Goal: Answer question/provide support: Answer question/provide support

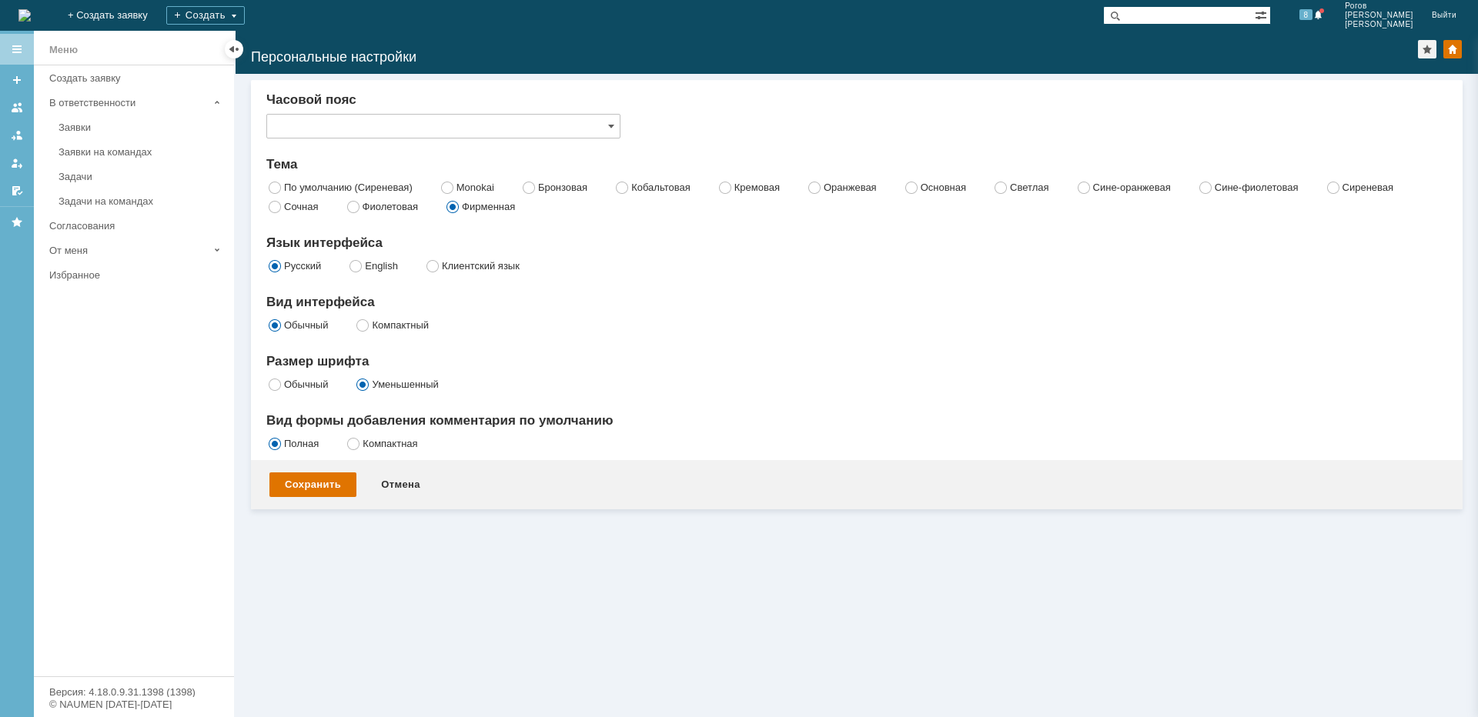
type input "Самара"
click at [92, 180] on div "Задачи" at bounding box center [141, 177] width 166 height 12
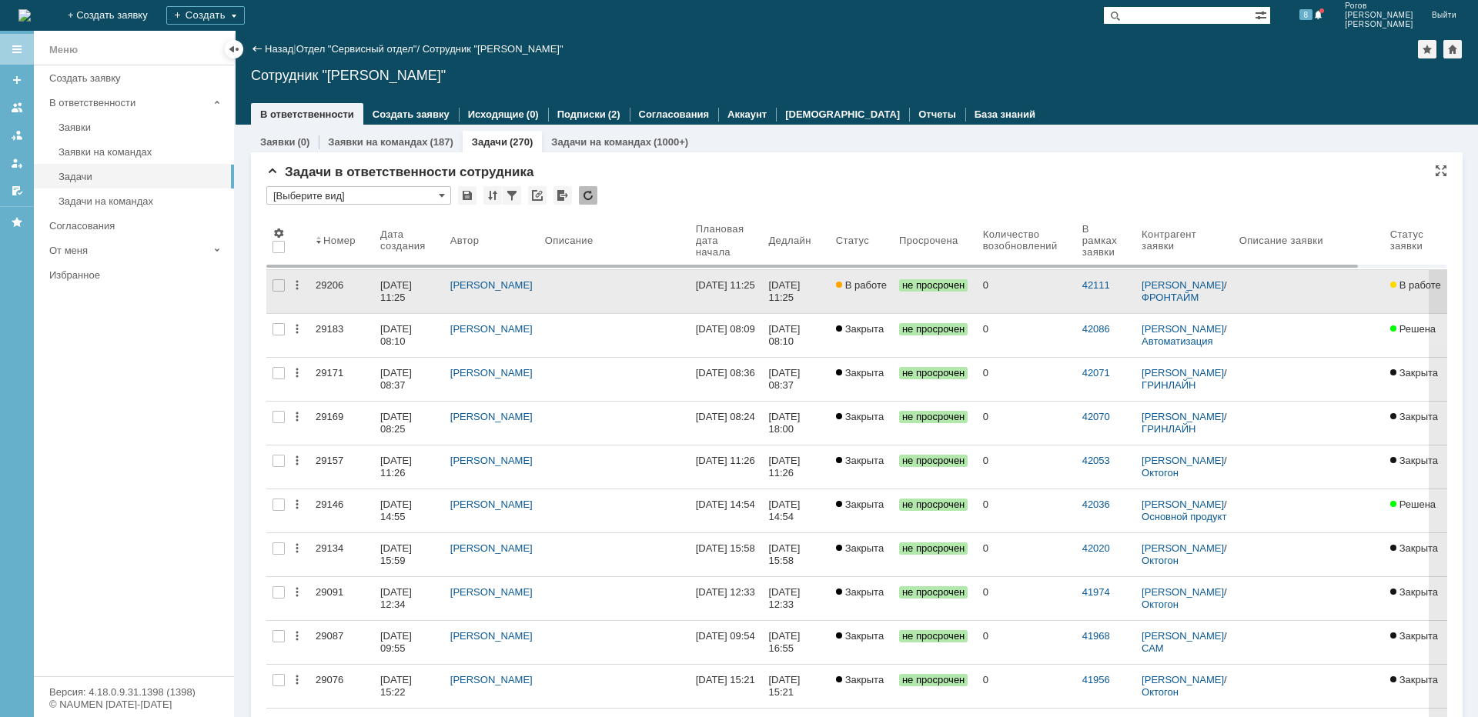
click at [321, 283] on div "29206" at bounding box center [342, 285] width 52 height 12
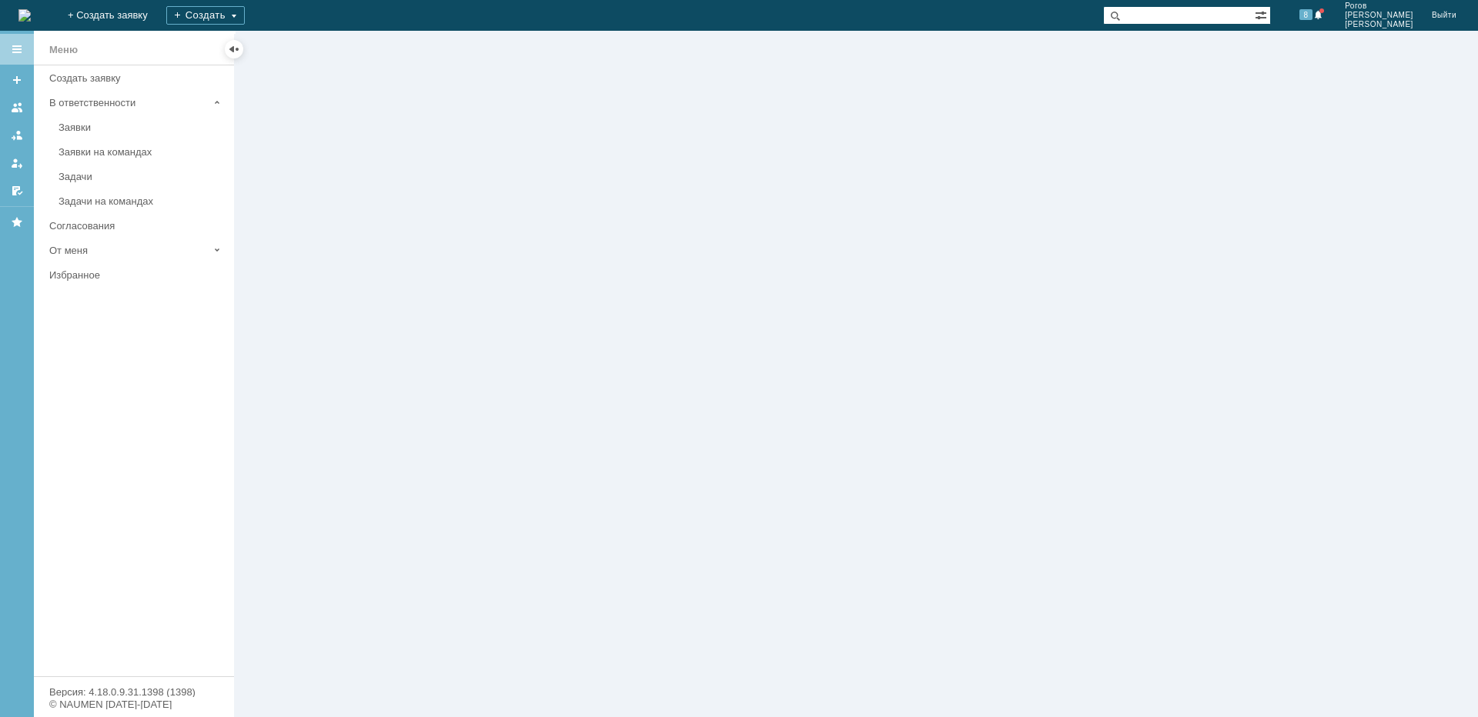
click at [322, 283] on div at bounding box center [857, 374] width 1242 height 687
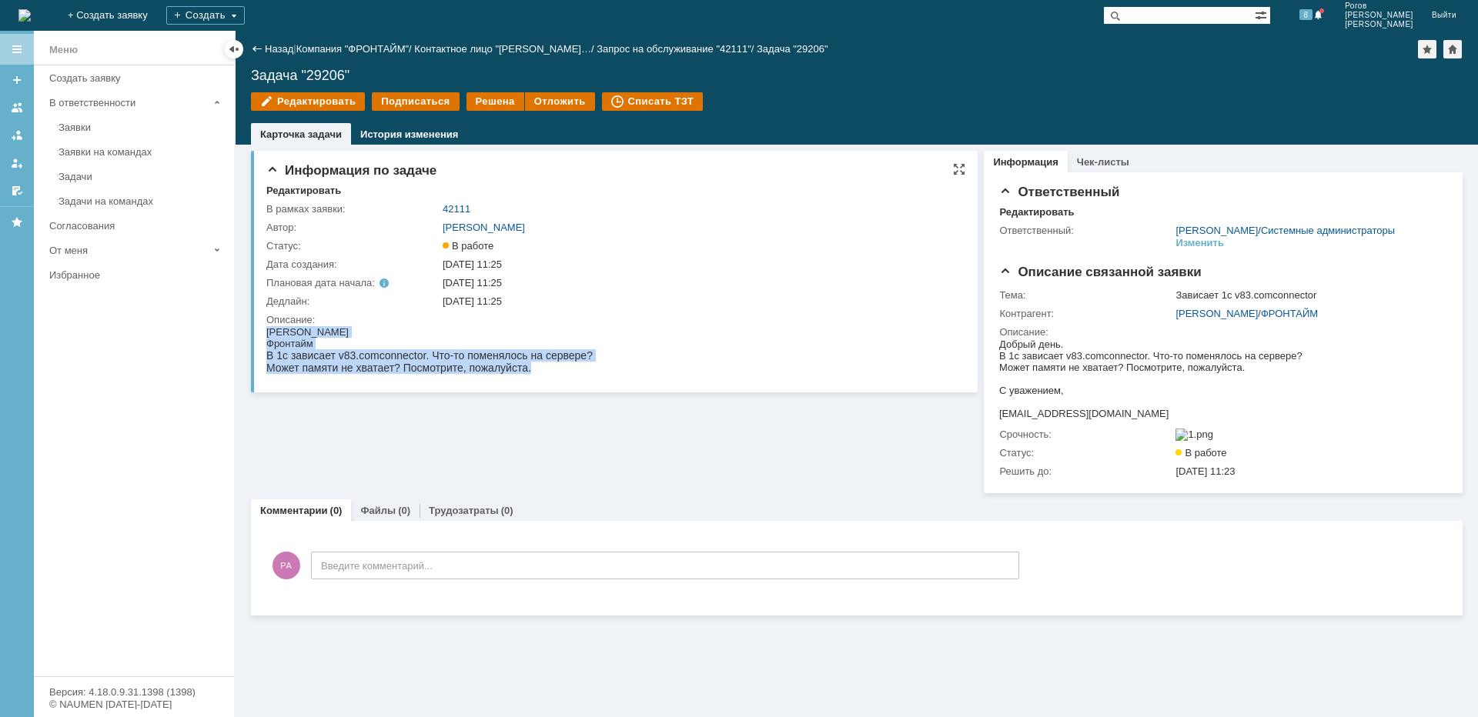
drag, startPoint x: 617, startPoint y: 369, endPoint x: 241, endPoint y: 333, distance: 378.1
click at [266, 333] on html "[PERSON_NAME] Фронтайм В 1с зависает v83.comconnector. Что-то поменялось на сер…" at bounding box center [611, 350] width 691 height 48
click at [349, 382] on div "Информация по задаче Редактировать В рамках заявки: 42111 Автор: [PERSON_NAME]:…" at bounding box center [614, 272] width 727 height 242
click at [265, 339] on div "Информация по задаче Редактировать В рамках заявки: 42111 Автор: [PERSON_NAME]:…" at bounding box center [614, 272] width 727 height 242
click at [269, 340] on div "Фронтайм" at bounding box center [429, 344] width 326 height 12
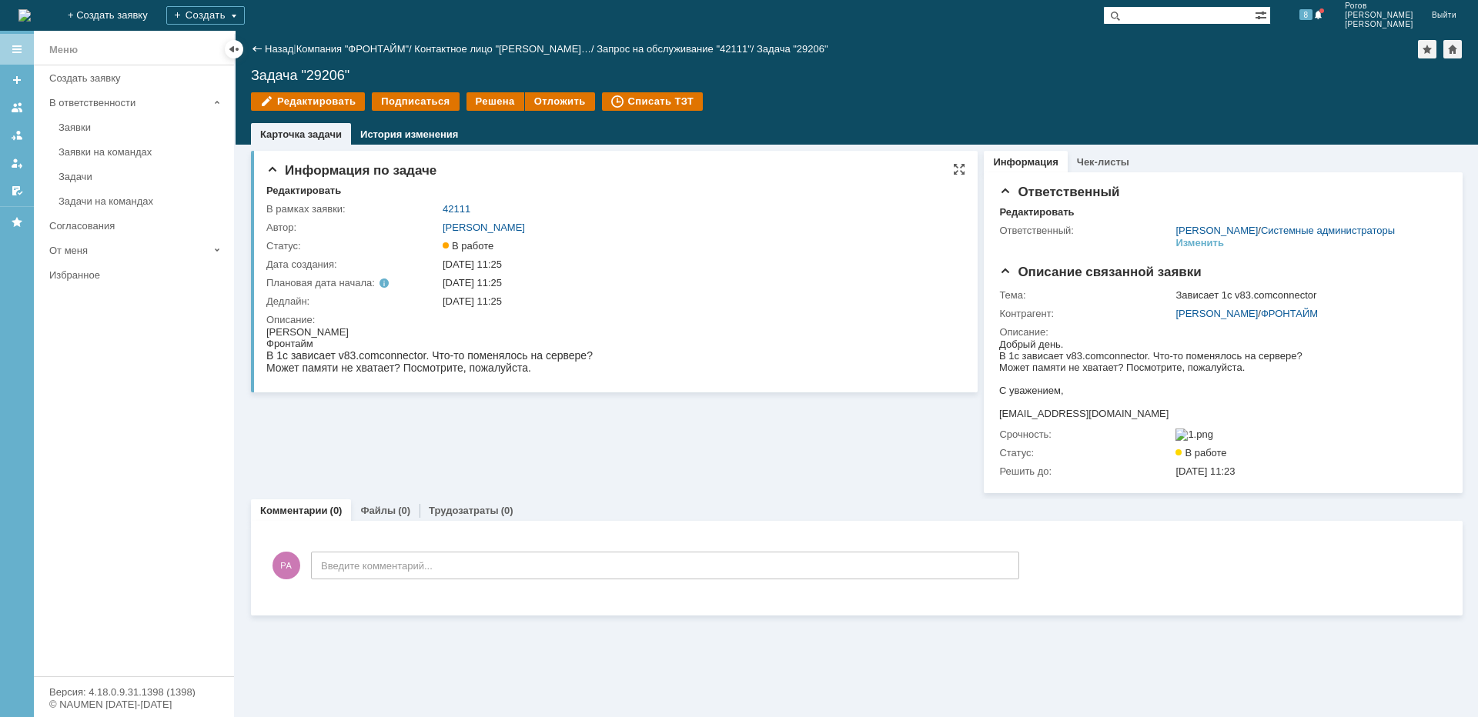
drag, startPoint x: 529, startPoint y: 668, endPoint x: 368, endPoint y: 355, distance: 352.2
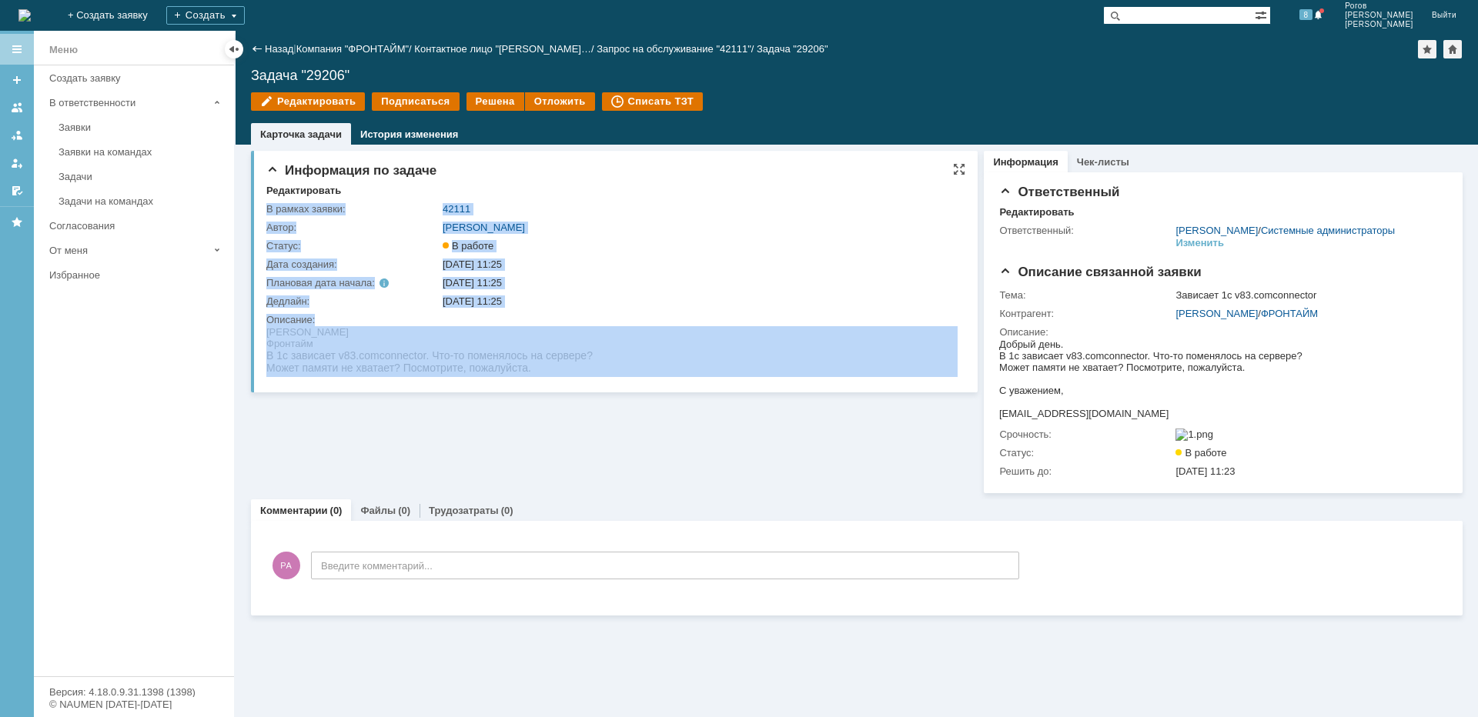
drag, startPoint x: 532, startPoint y: 670, endPoint x: 443, endPoint y: 367, distance: 315.2
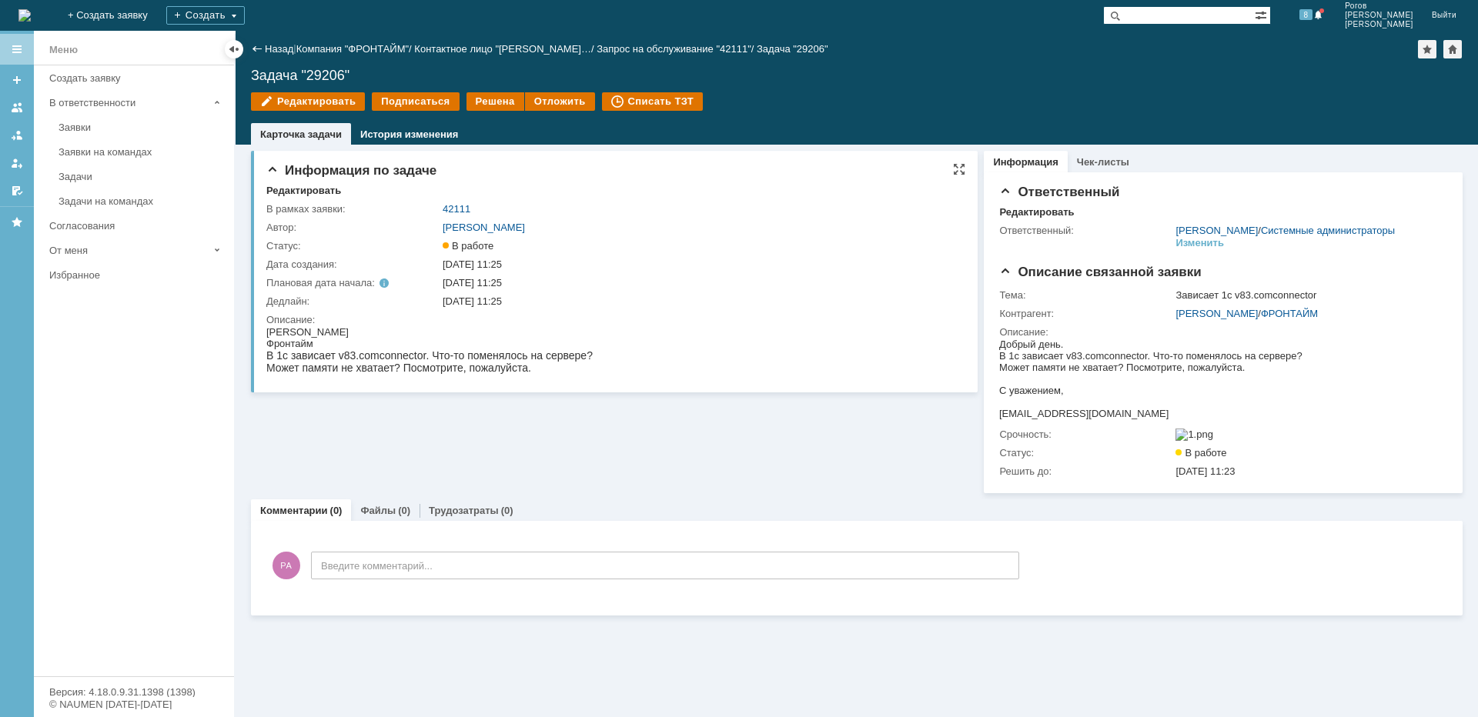
click at [408, 366] on div "Может памяти не хватает? Посмотрите, пожалуйста." at bounding box center [429, 368] width 326 height 12
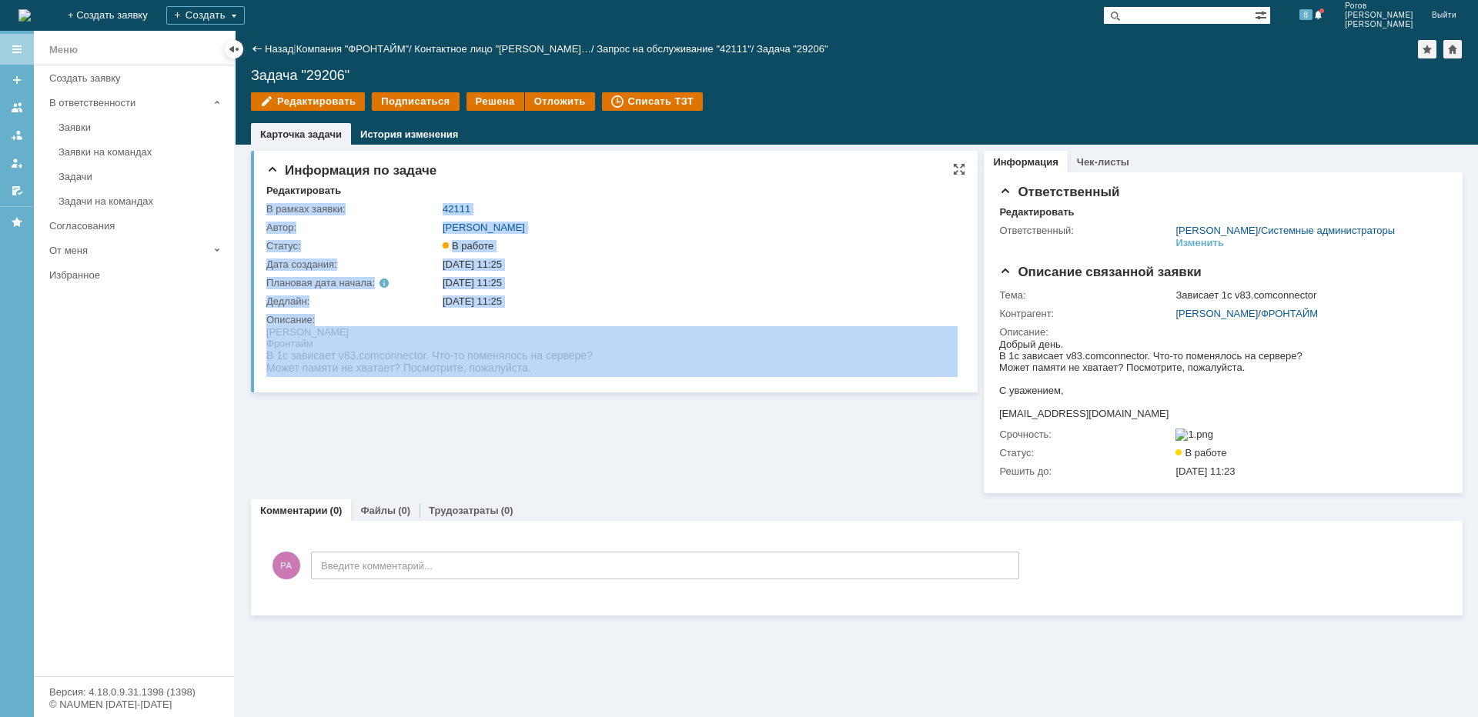
drag, startPoint x: 804, startPoint y: 700, endPoint x: 422, endPoint y: 365, distance: 508.9
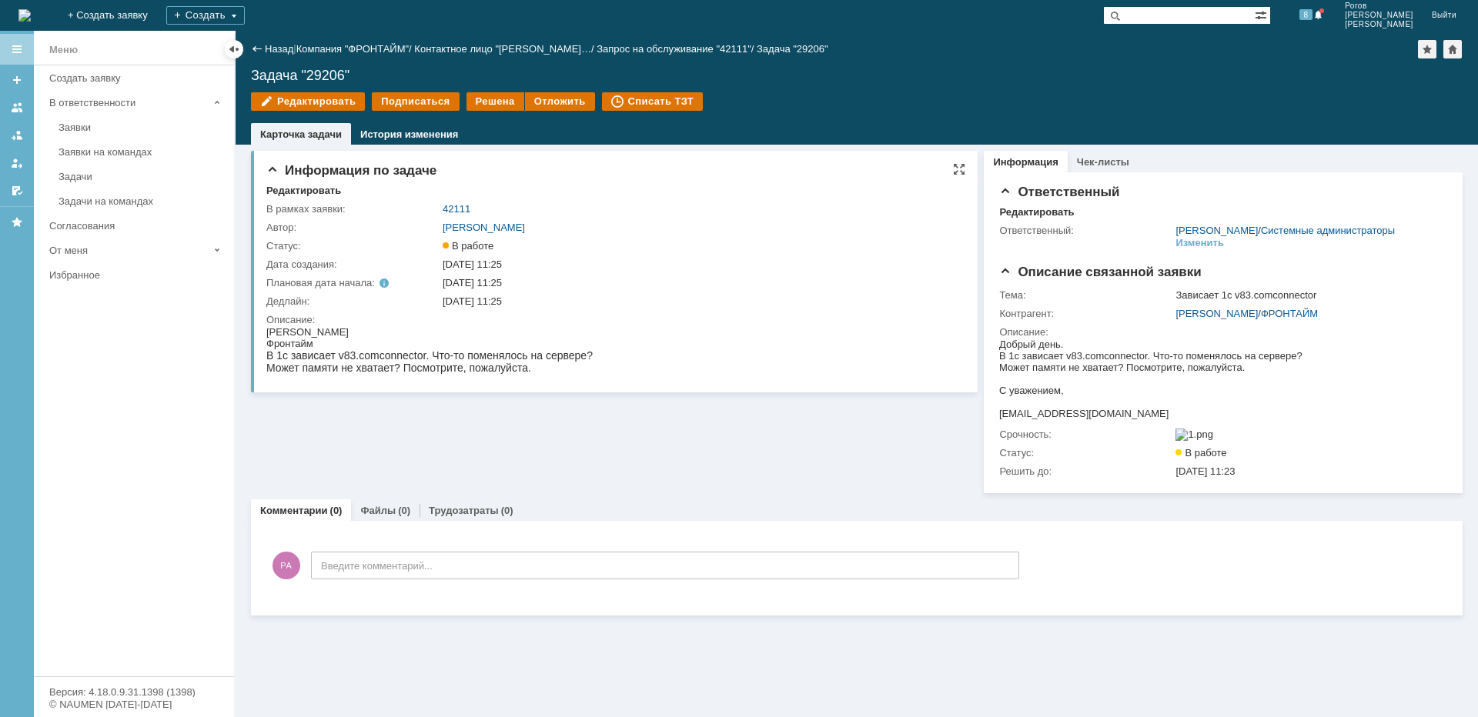
click at [527, 369] on div "Может памяти не хватает? Посмотрите, пожалуйста." at bounding box center [429, 368] width 326 height 12
drag, startPoint x: 538, startPoint y: 369, endPoint x: 267, endPoint y: 344, distance: 272.1
click at [267, 344] on body "[PERSON_NAME] Фронтайм В 1с зависает v83.comconnector. Что-то поменялось на сер…" at bounding box center [429, 350] width 326 height 48
copy body "Фронтайм В 1с зависает v83.comconnector. Что-то поменялось на сервере? Может па…"
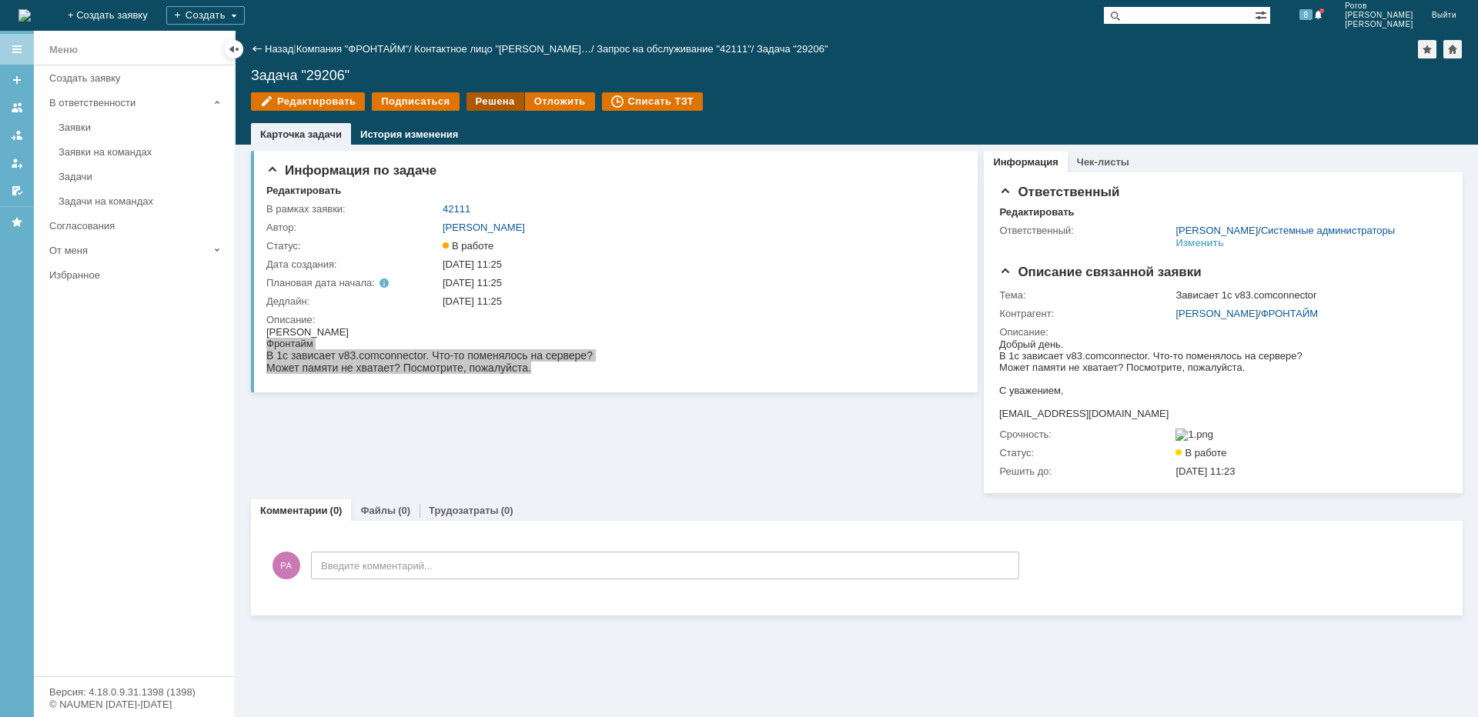
click at [486, 98] on div "Решена" at bounding box center [495, 101] width 58 height 18
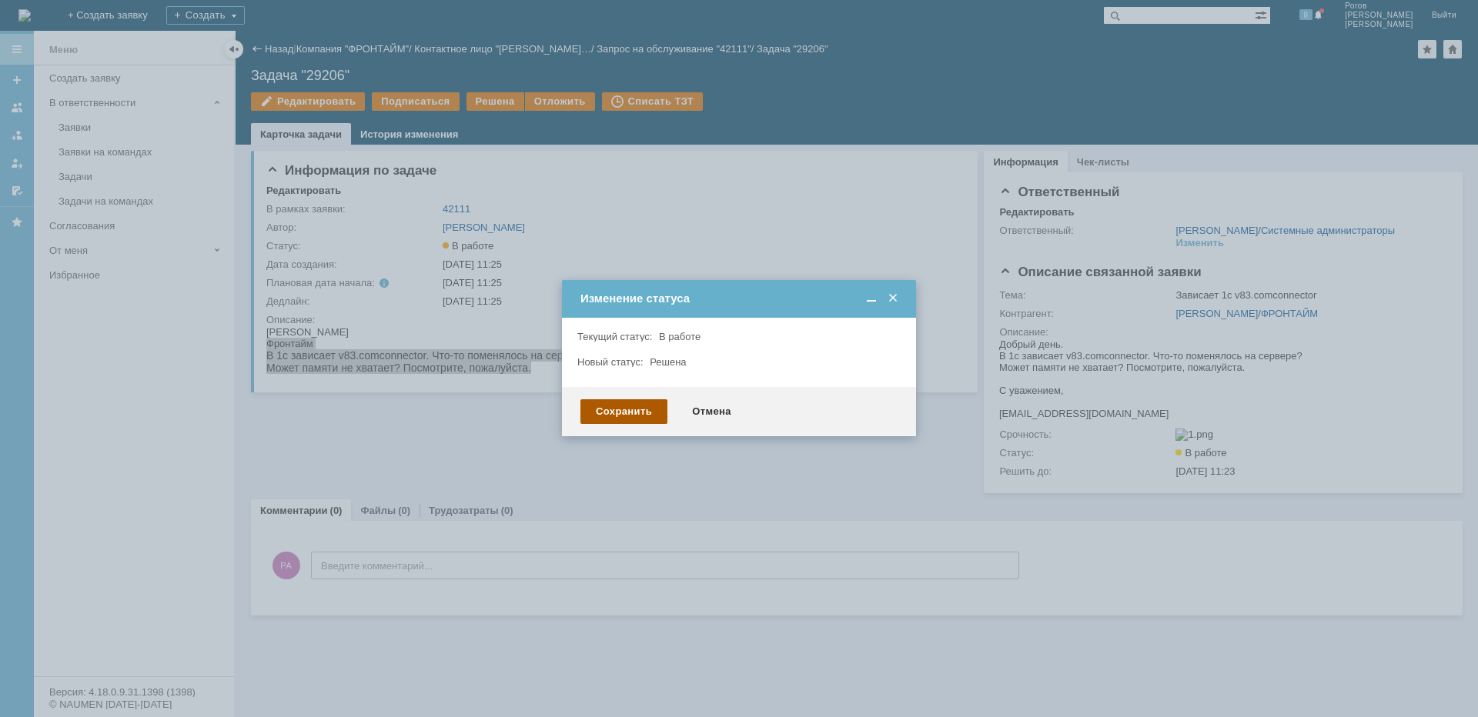
click at [637, 409] on div "Сохранить" at bounding box center [623, 411] width 87 height 25
